Goal: Transaction & Acquisition: Purchase product/service

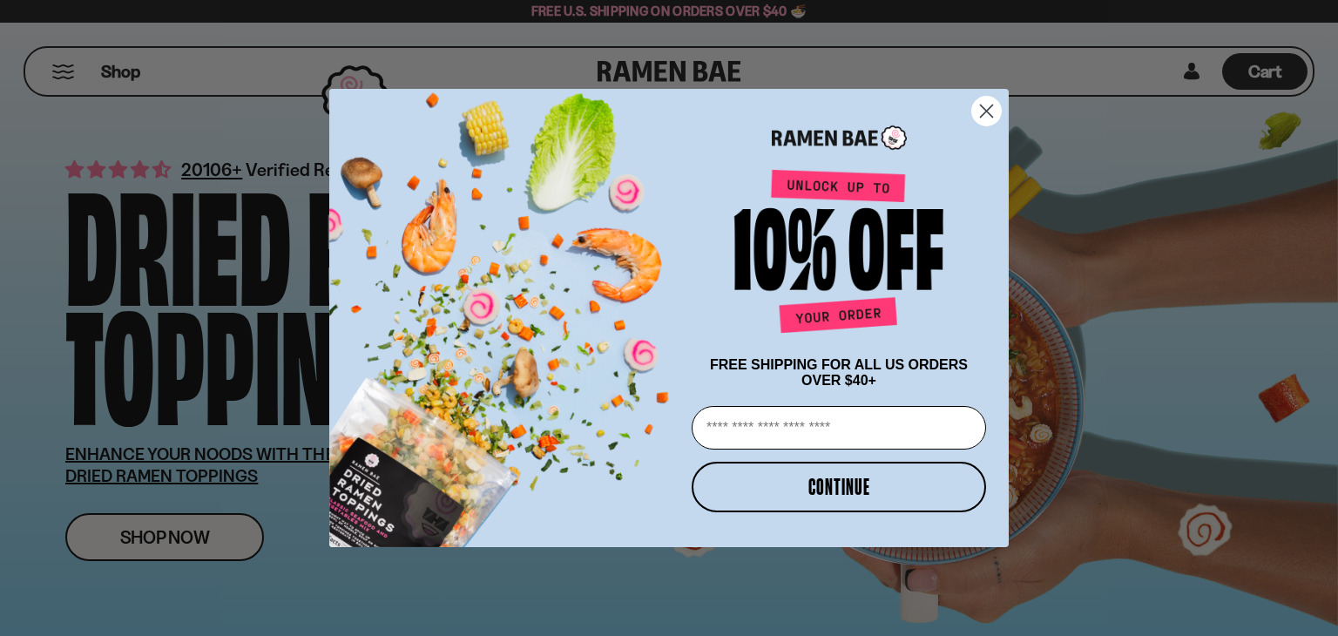
click at [986, 108] on circle "Close dialog" at bounding box center [986, 111] width 29 height 29
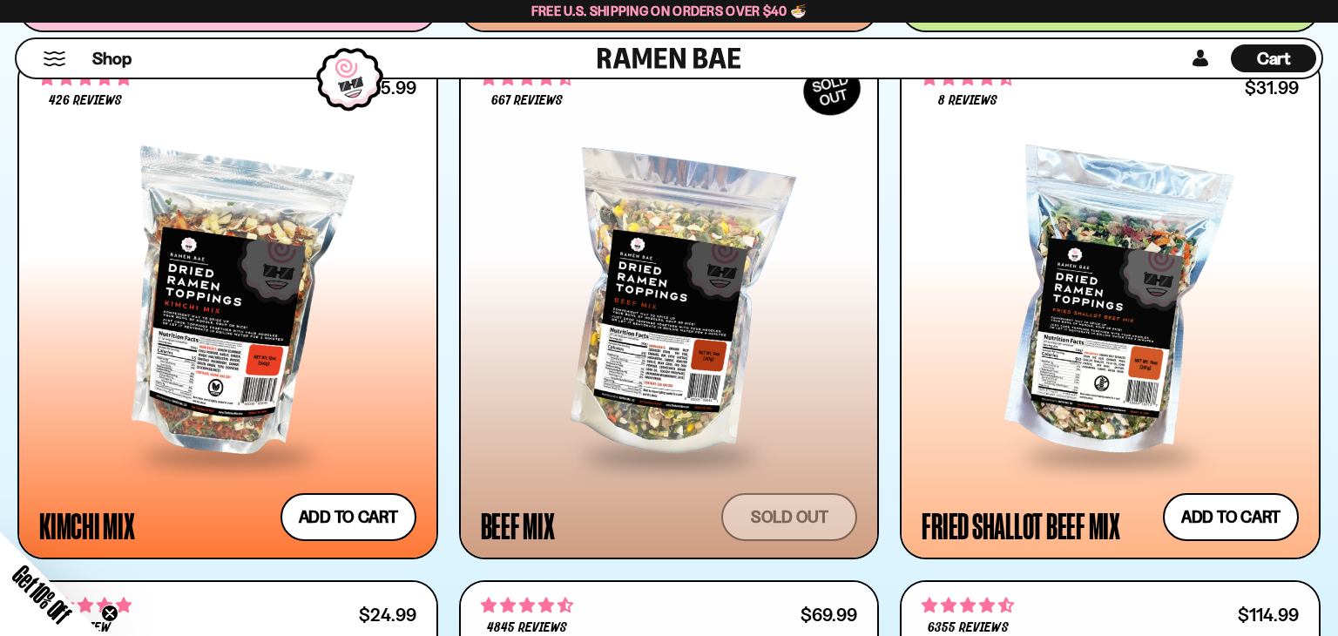
scroll to position [1414, 0]
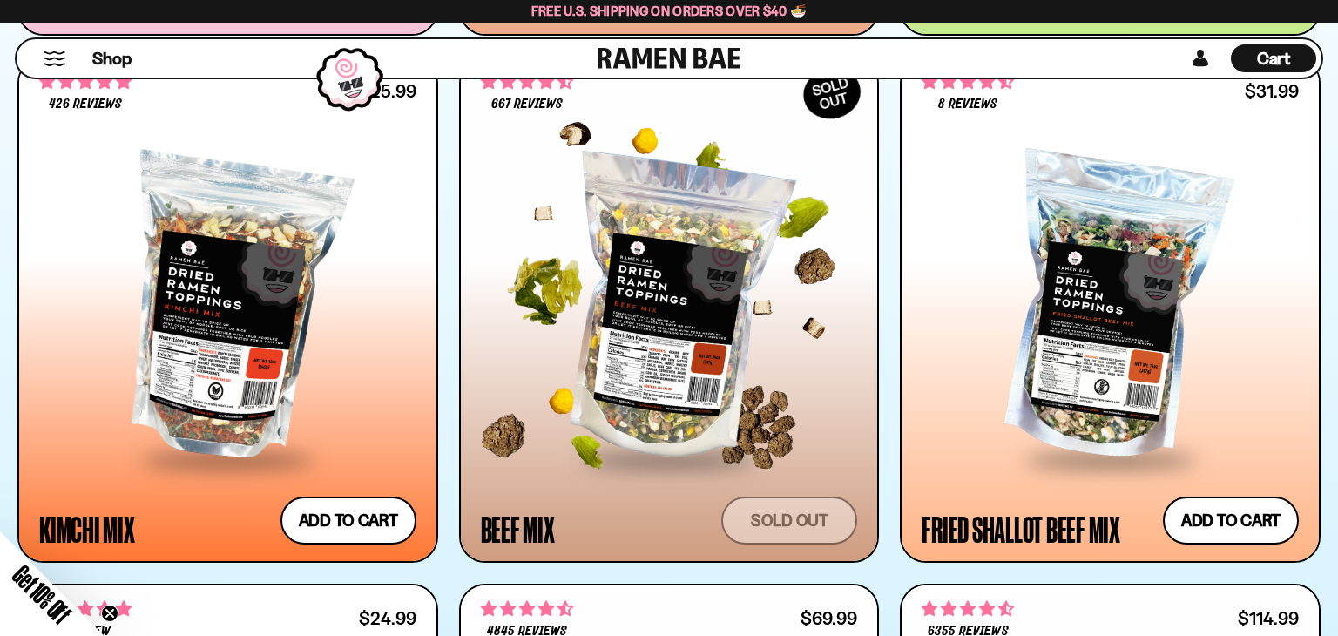
click at [710, 330] on div at bounding box center [669, 308] width 377 height 297
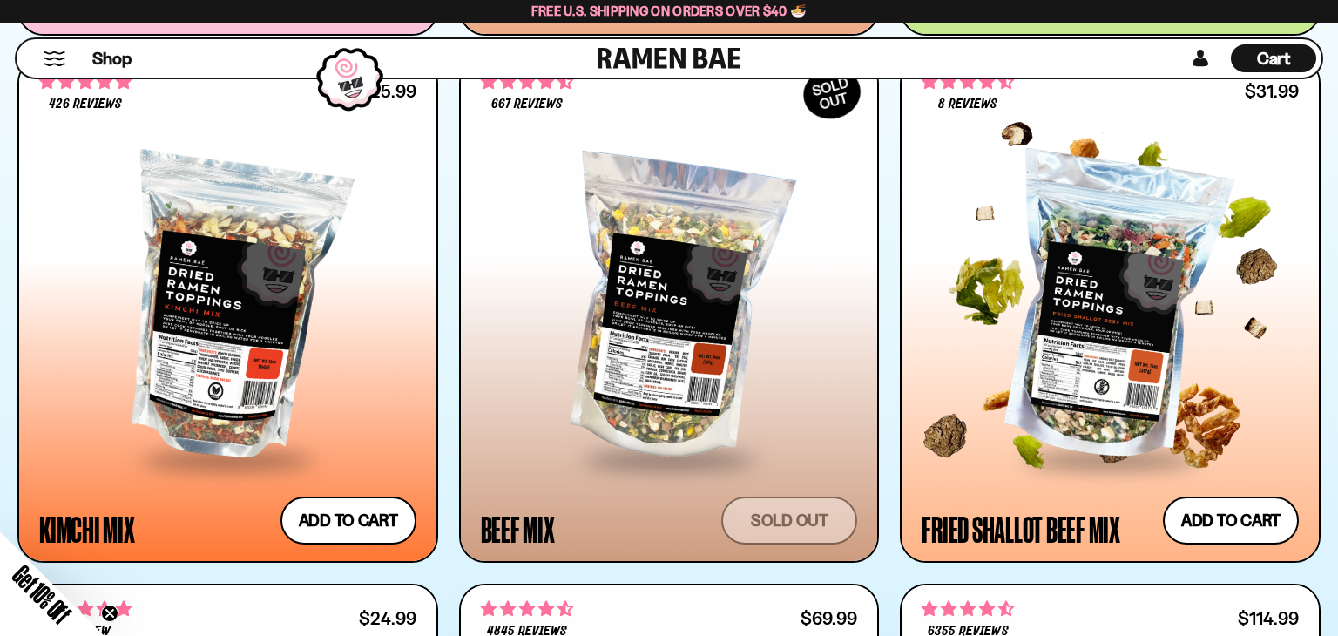
click at [1150, 324] on div at bounding box center [1109, 308] width 377 height 297
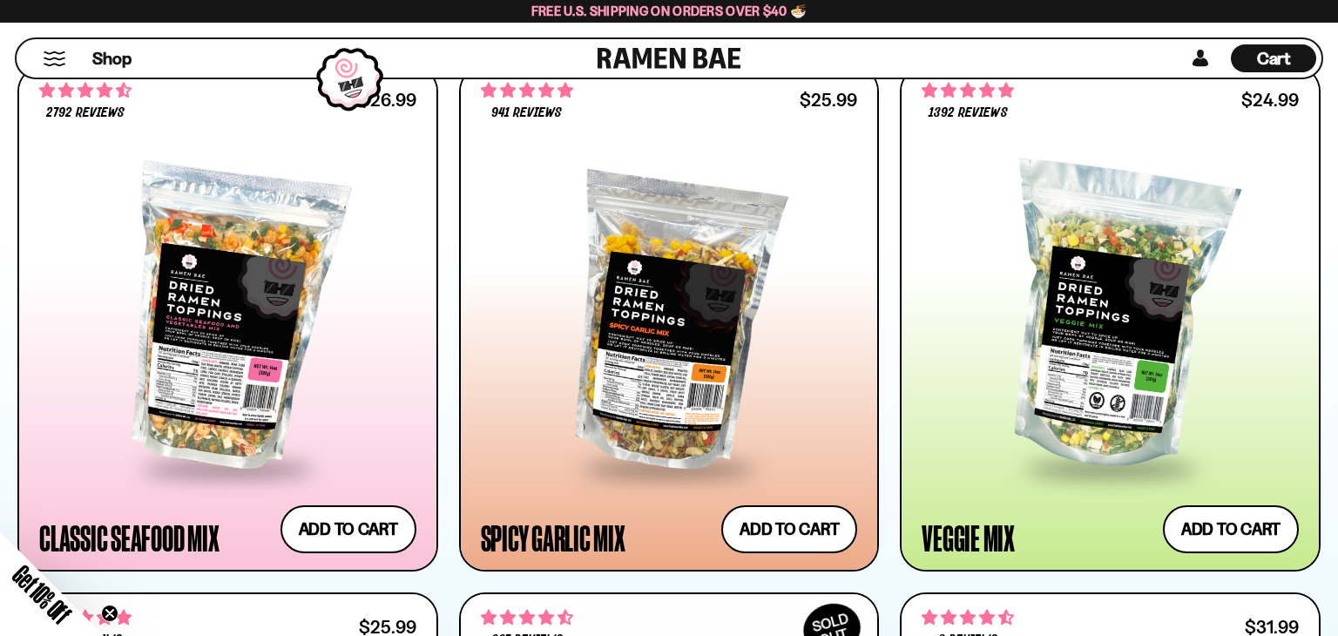
scroll to position [874, 0]
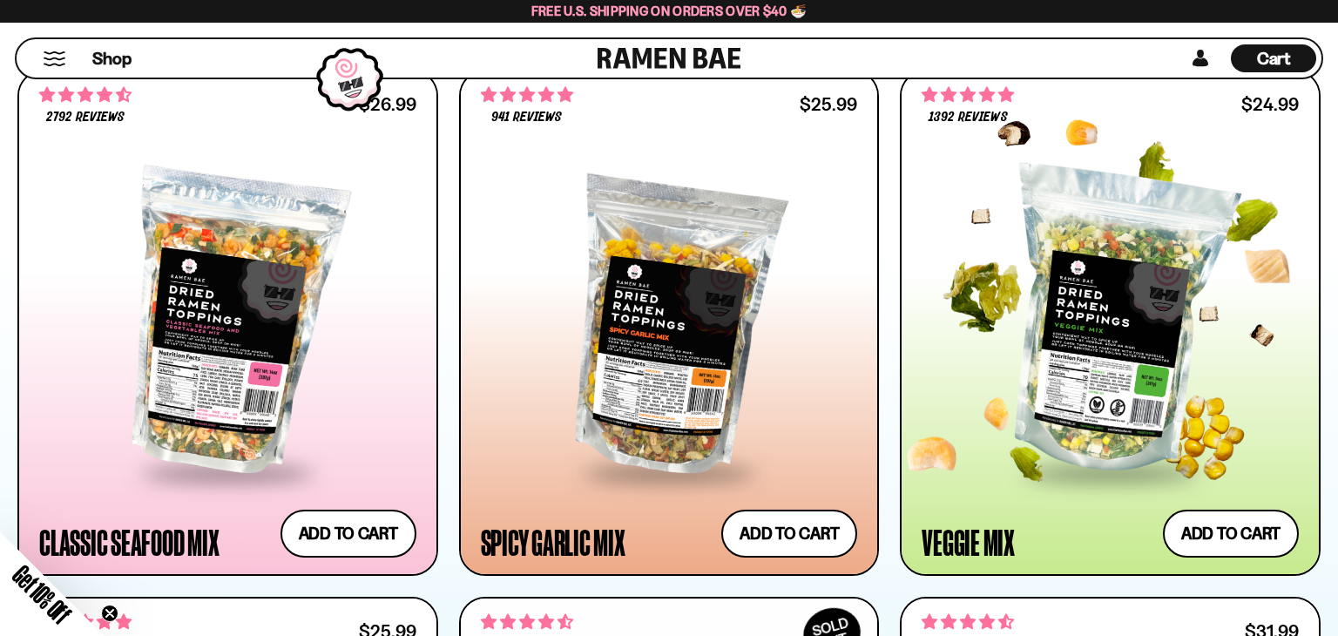
click at [1186, 312] on div at bounding box center [1109, 321] width 377 height 297
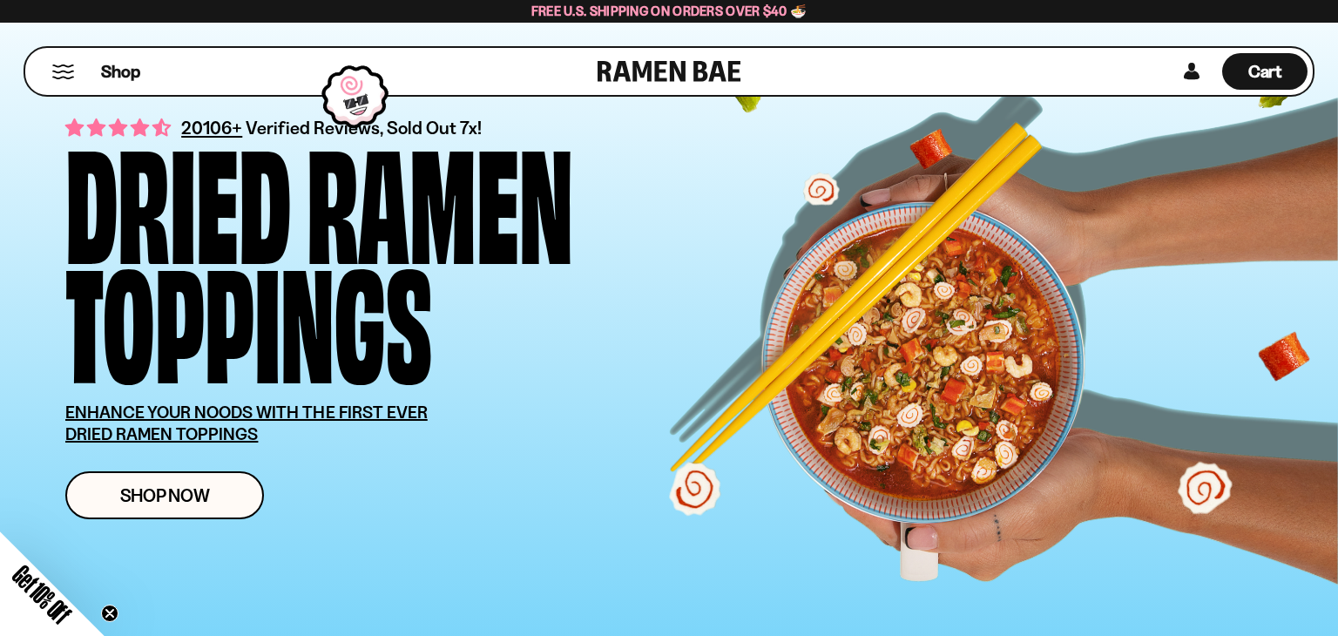
scroll to position [0, 0]
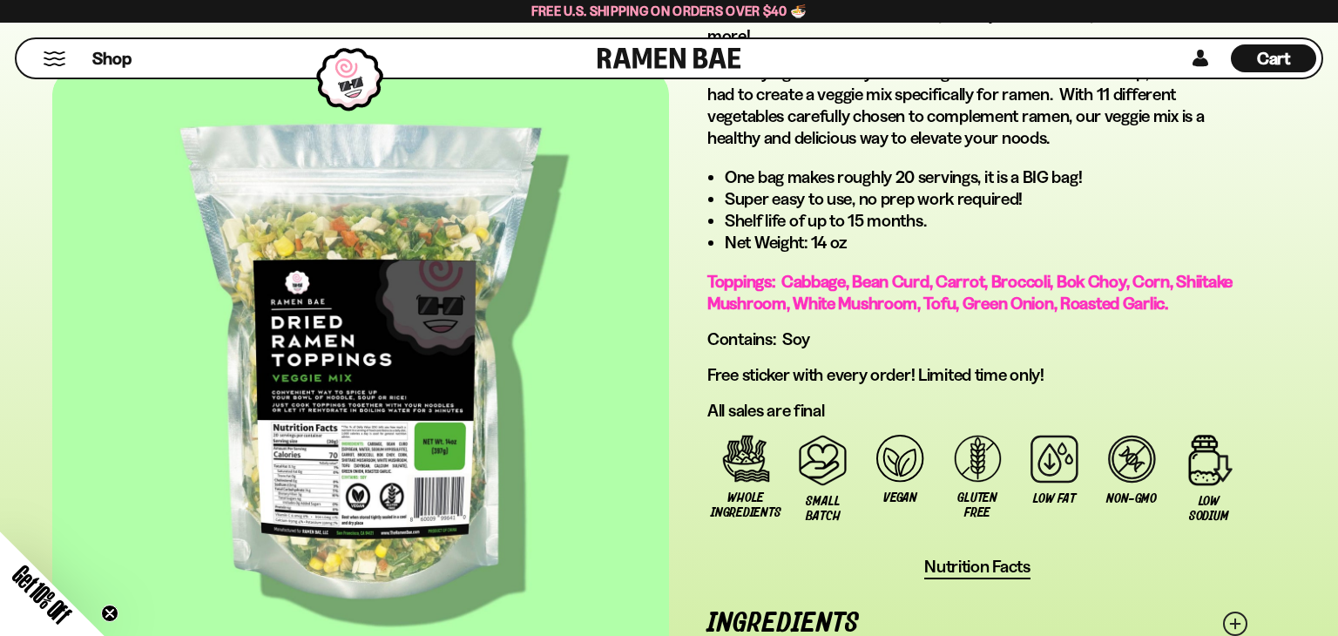
scroll to position [1020, 0]
